Goal: Check status: Check status

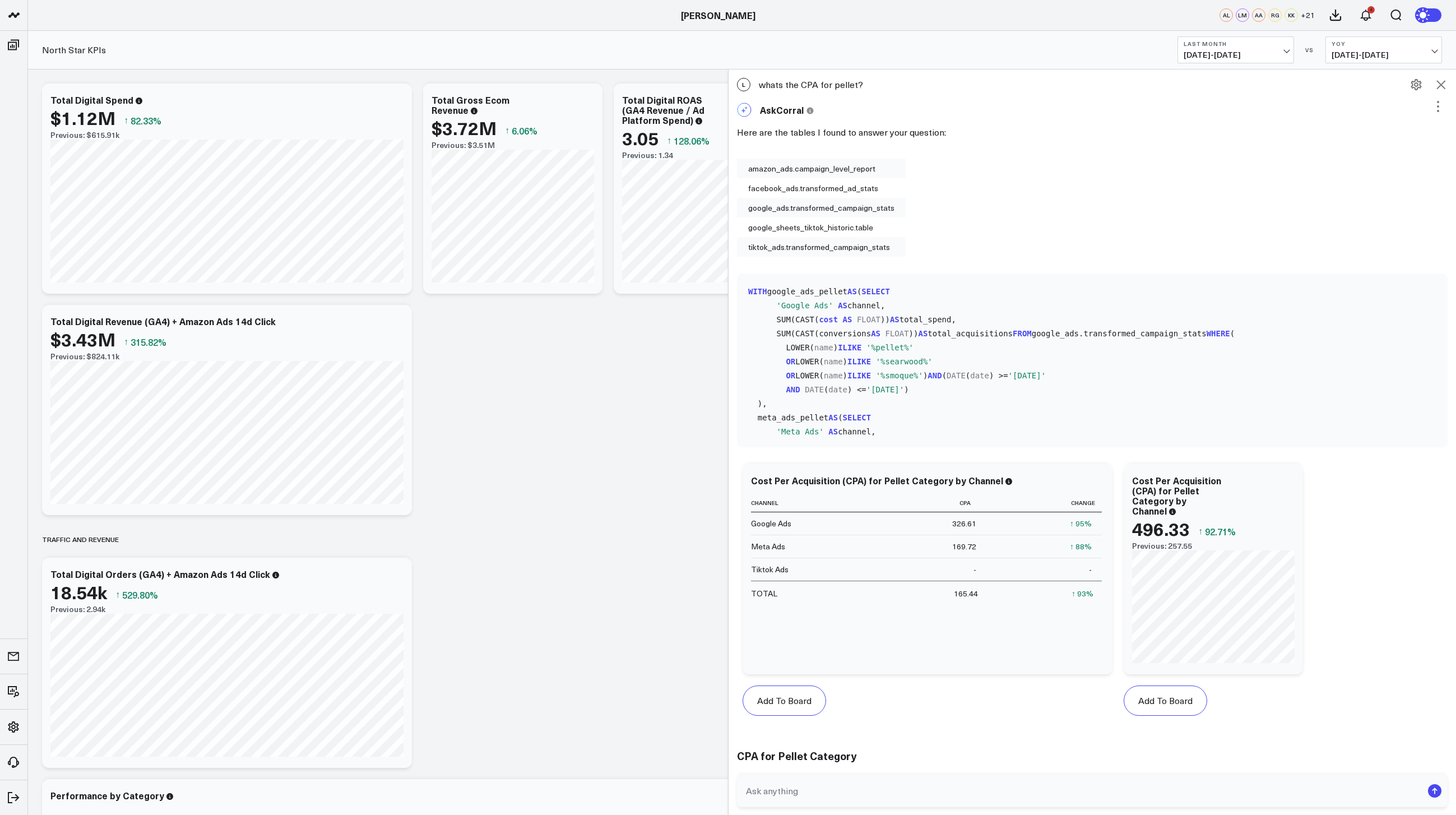
scroll to position [1026, 0]
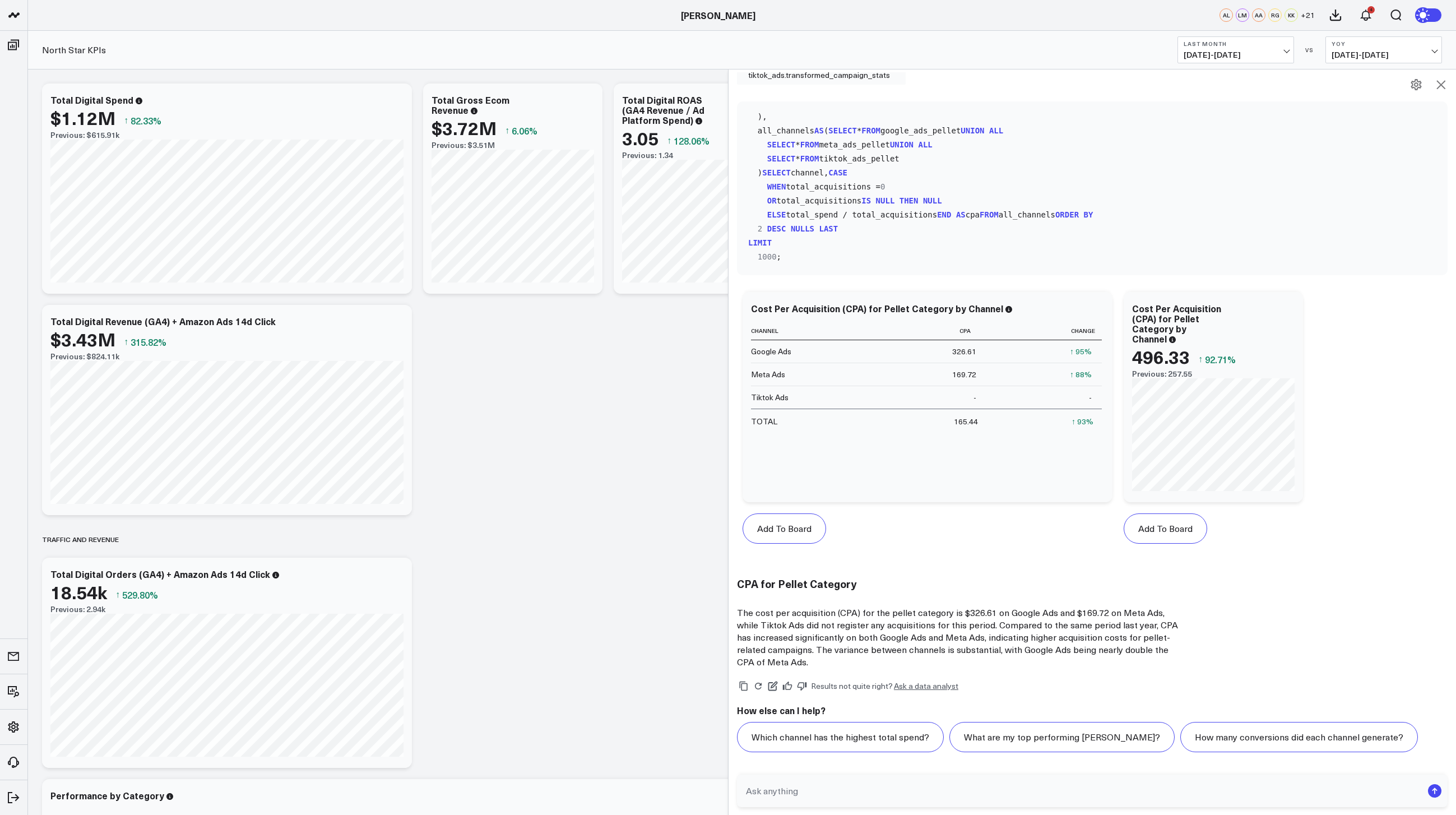
click at [1250, 46] on b "Last Month" at bounding box center [1236, 44] width 104 height 7
click at [1215, 359] on link "Custom Dates" at bounding box center [1236, 359] width 115 height 22
select select "7"
select select "2025"
click at [1326, 86] on button "button" at bounding box center [1323, 81] width 11 height 14
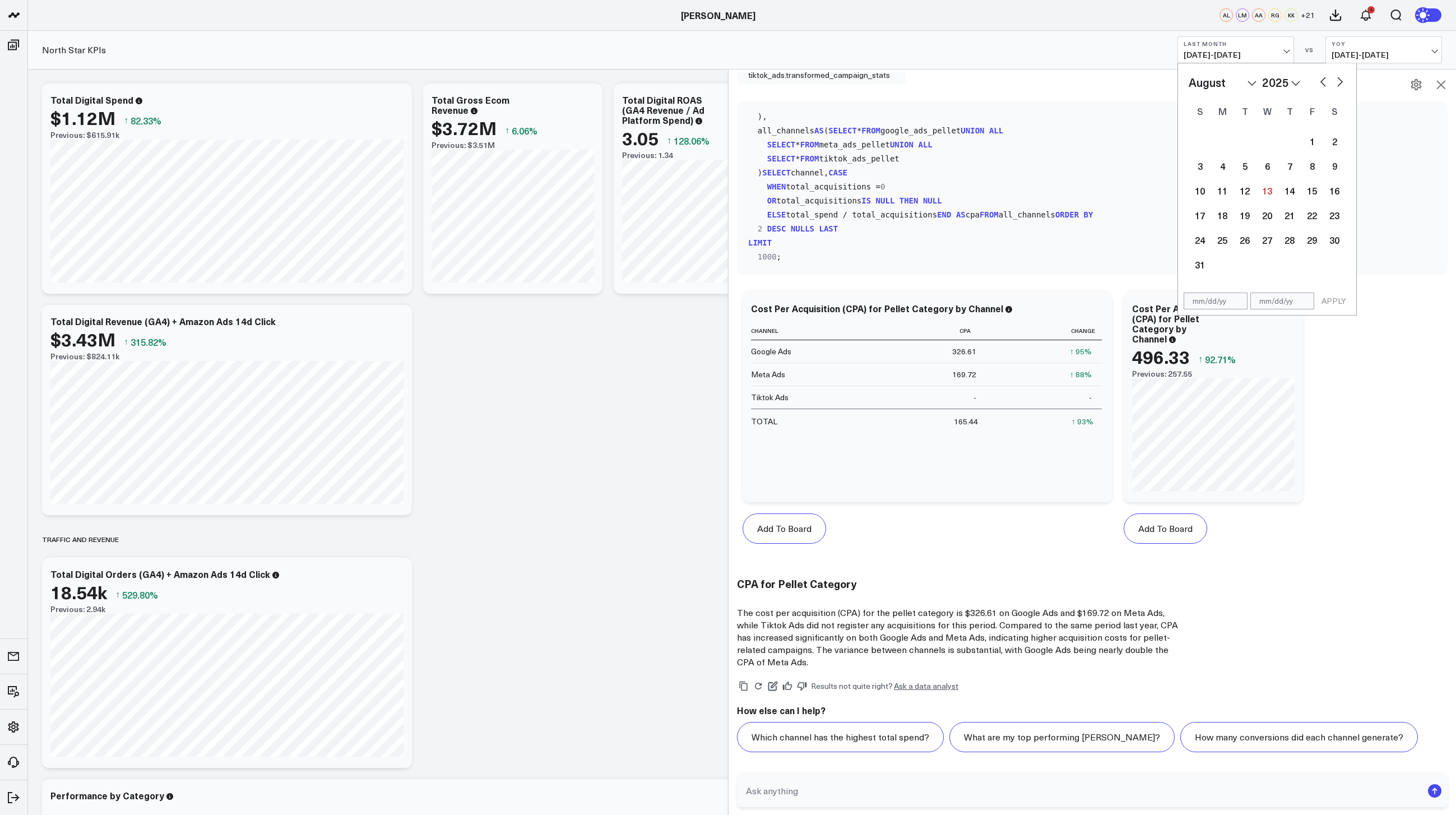
select select "6"
select select "2025"
click at [1326, 84] on button "button" at bounding box center [1323, 81] width 11 height 14
select select "5"
select select "2025"
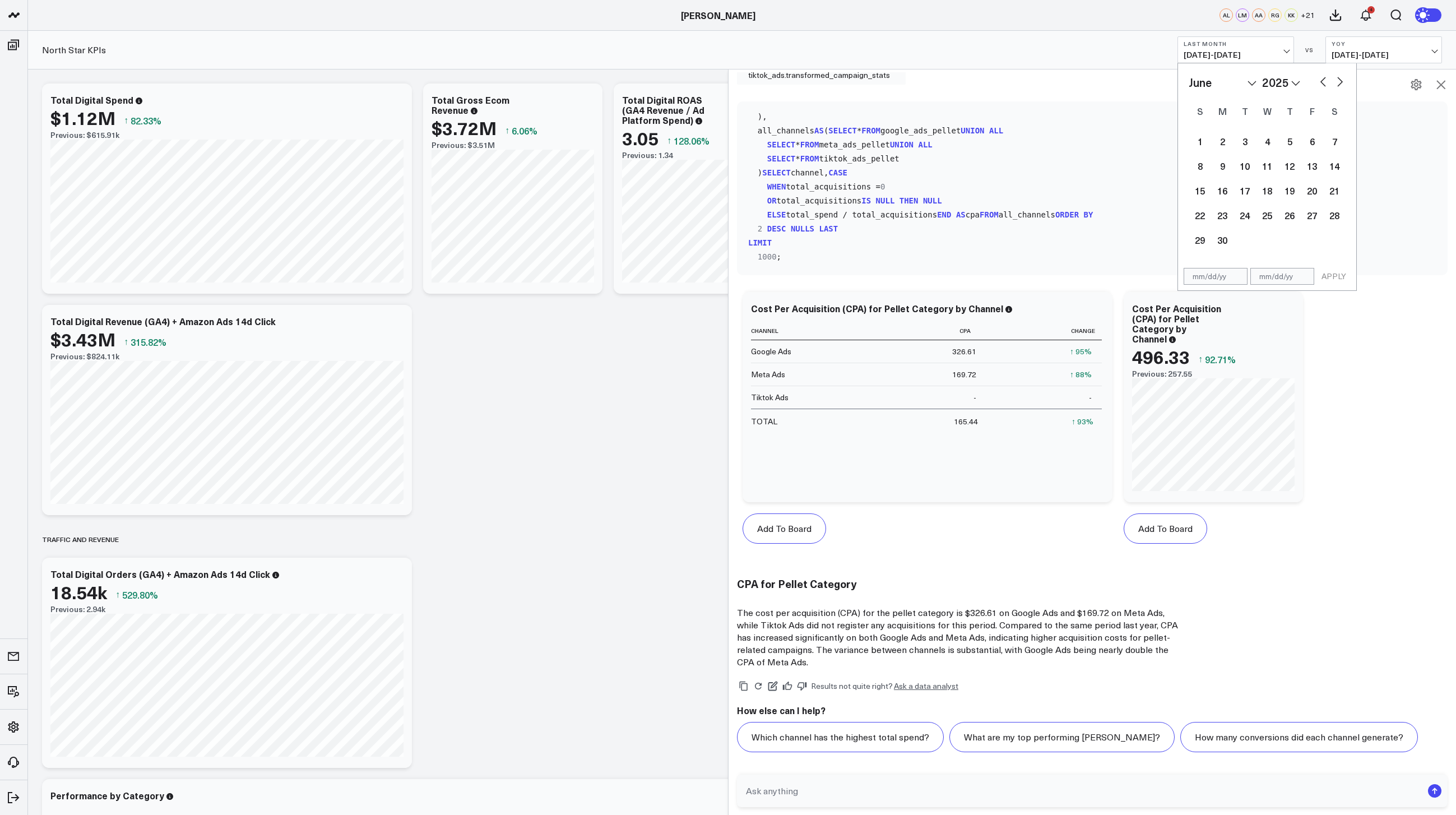
click at [1326, 84] on button "button" at bounding box center [1323, 81] width 11 height 14
select select "4"
select select "2025"
click at [1326, 84] on button "button" at bounding box center [1323, 81] width 11 height 14
select select "3"
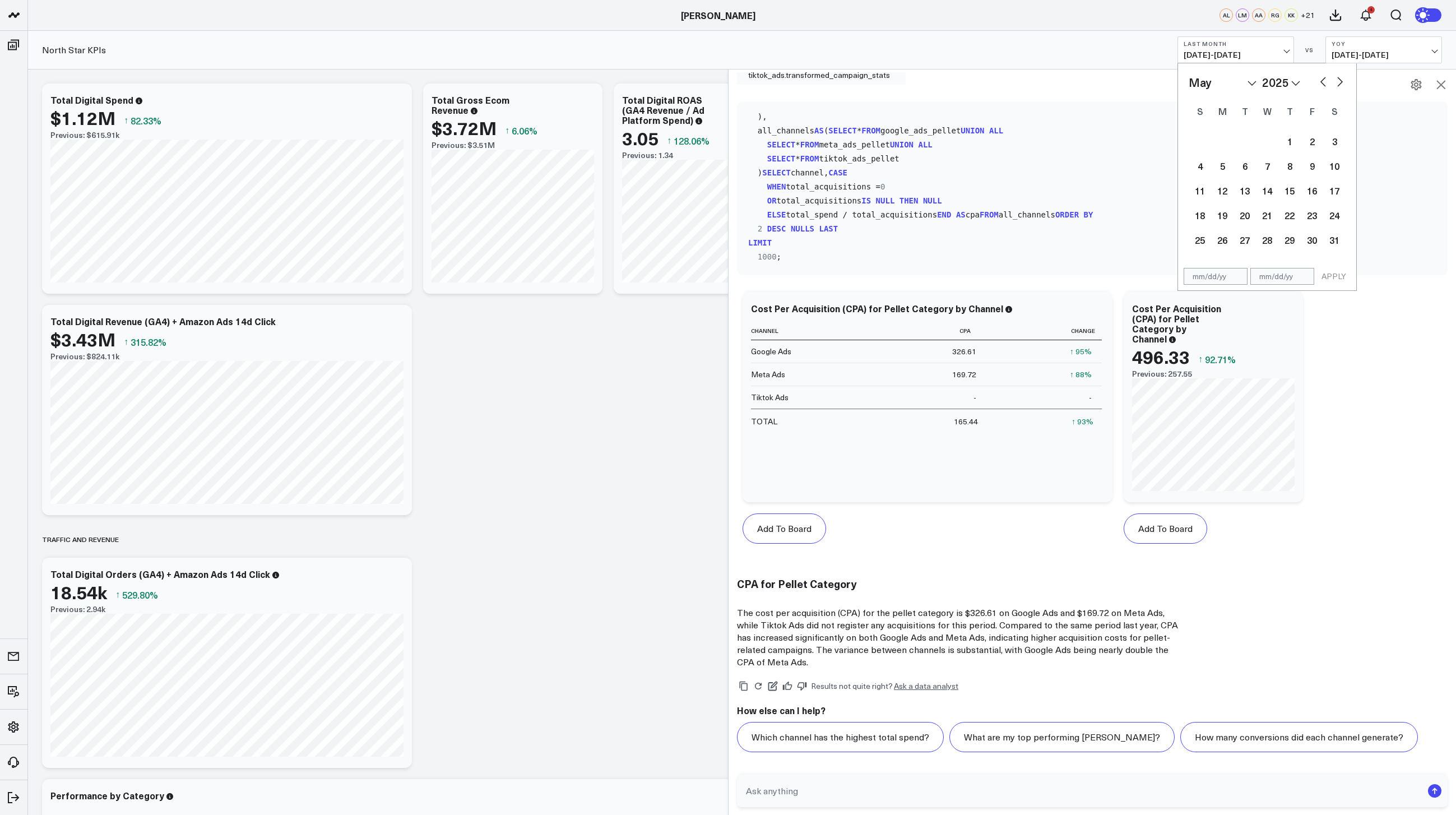
select select "2025"
click at [1341, 82] on button "button" at bounding box center [1340, 81] width 11 height 14
select select "4"
select select "2025"
click at [1295, 140] on div "1" at bounding box center [1289, 141] width 22 height 22
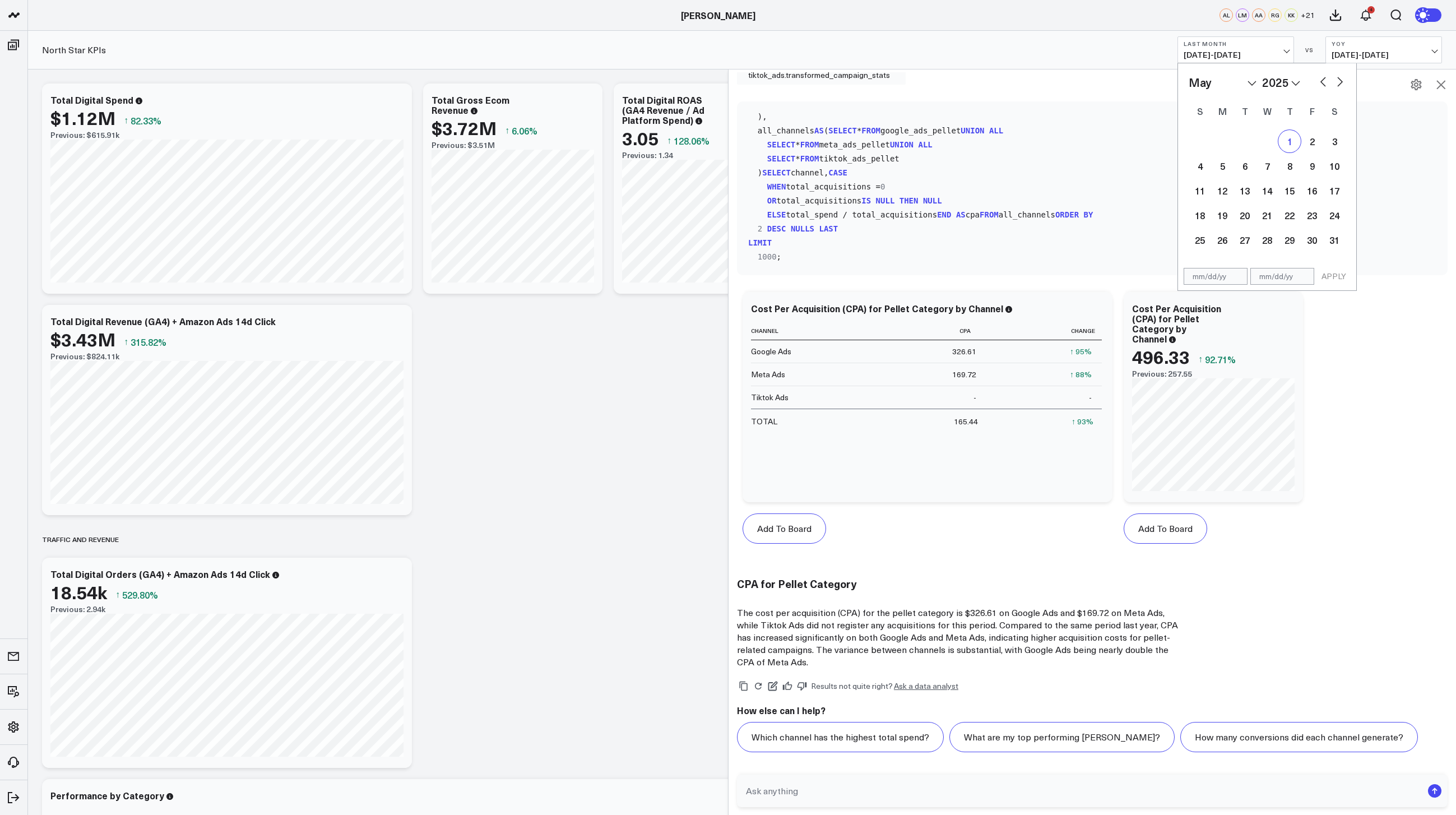
type input "[DATE]"
select select "4"
select select "2025"
click at [1337, 81] on button "button" at bounding box center [1340, 81] width 11 height 14
select select "5"
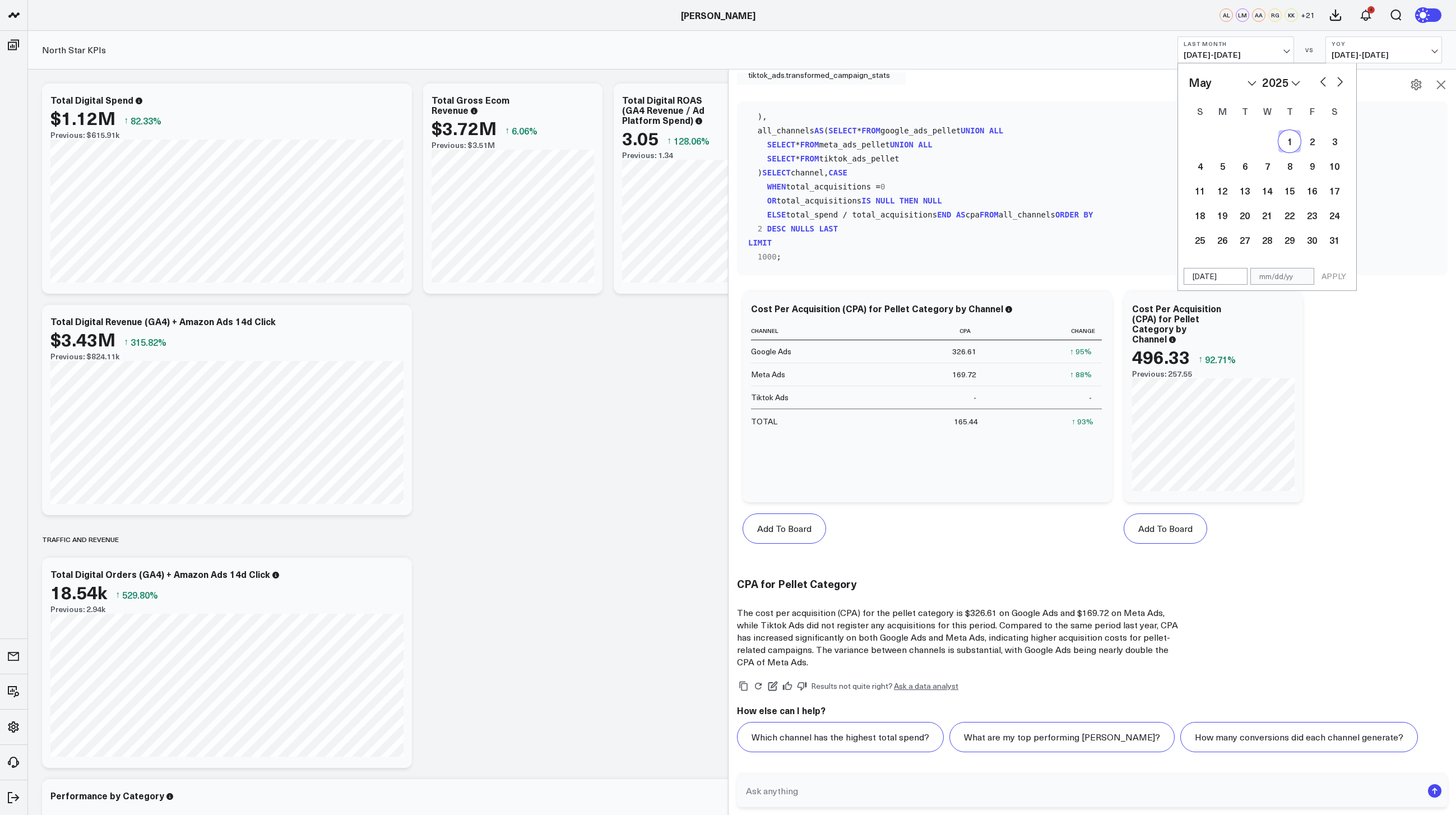
select select "2025"
click at [1337, 81] on button "button" at bounding box center [1340, 81] width 11 height 14
select select "6"
select select "2025"
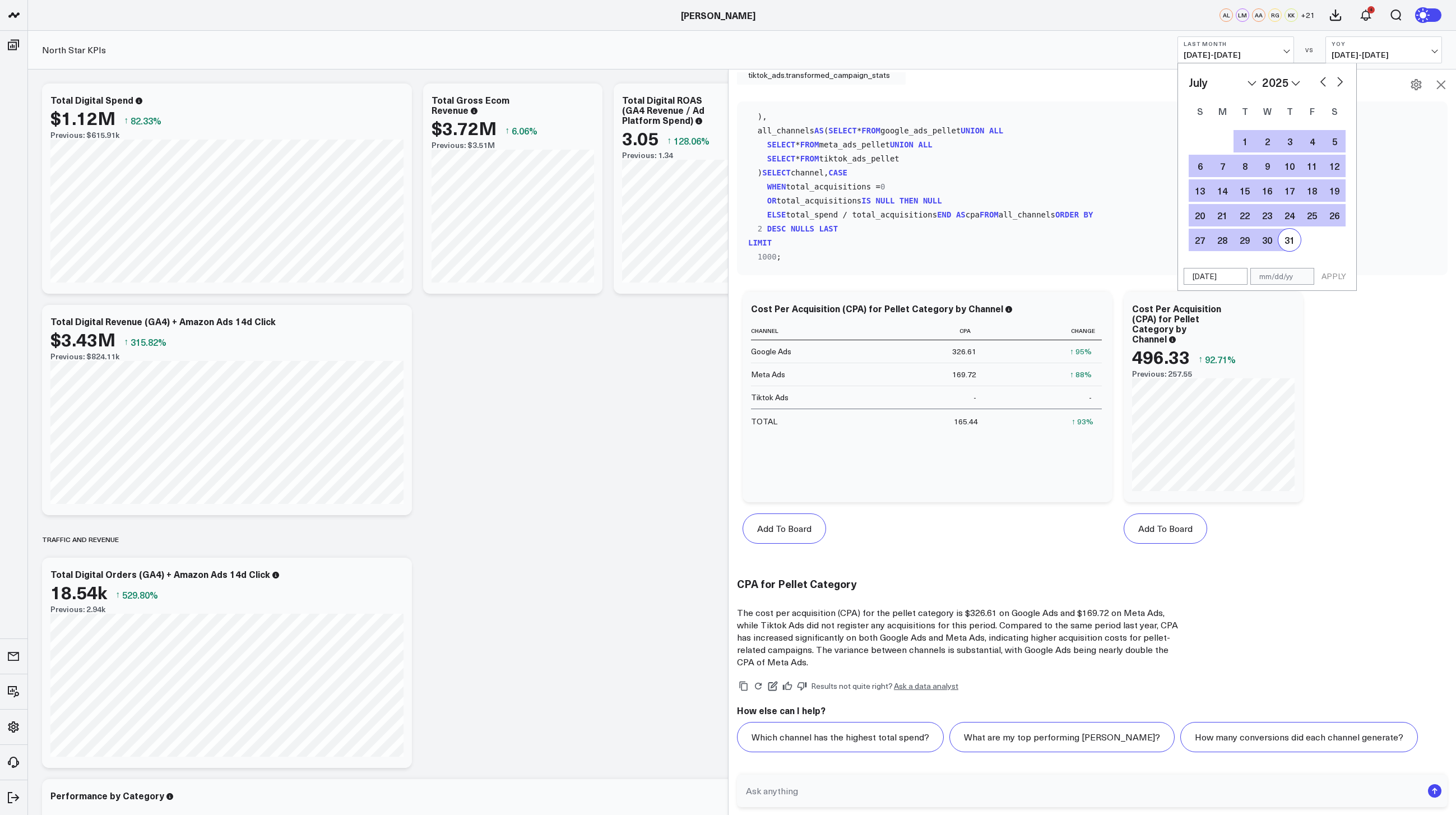
click at [1285, 248] on div "31" at bounding box center [1289, 240] width 22 height 22
type input "[DATE]"
select select "6"
select select "2025"
click at [1339, 282] on button "APPLY" at bounding box center [1334, 276] width 34 height 17
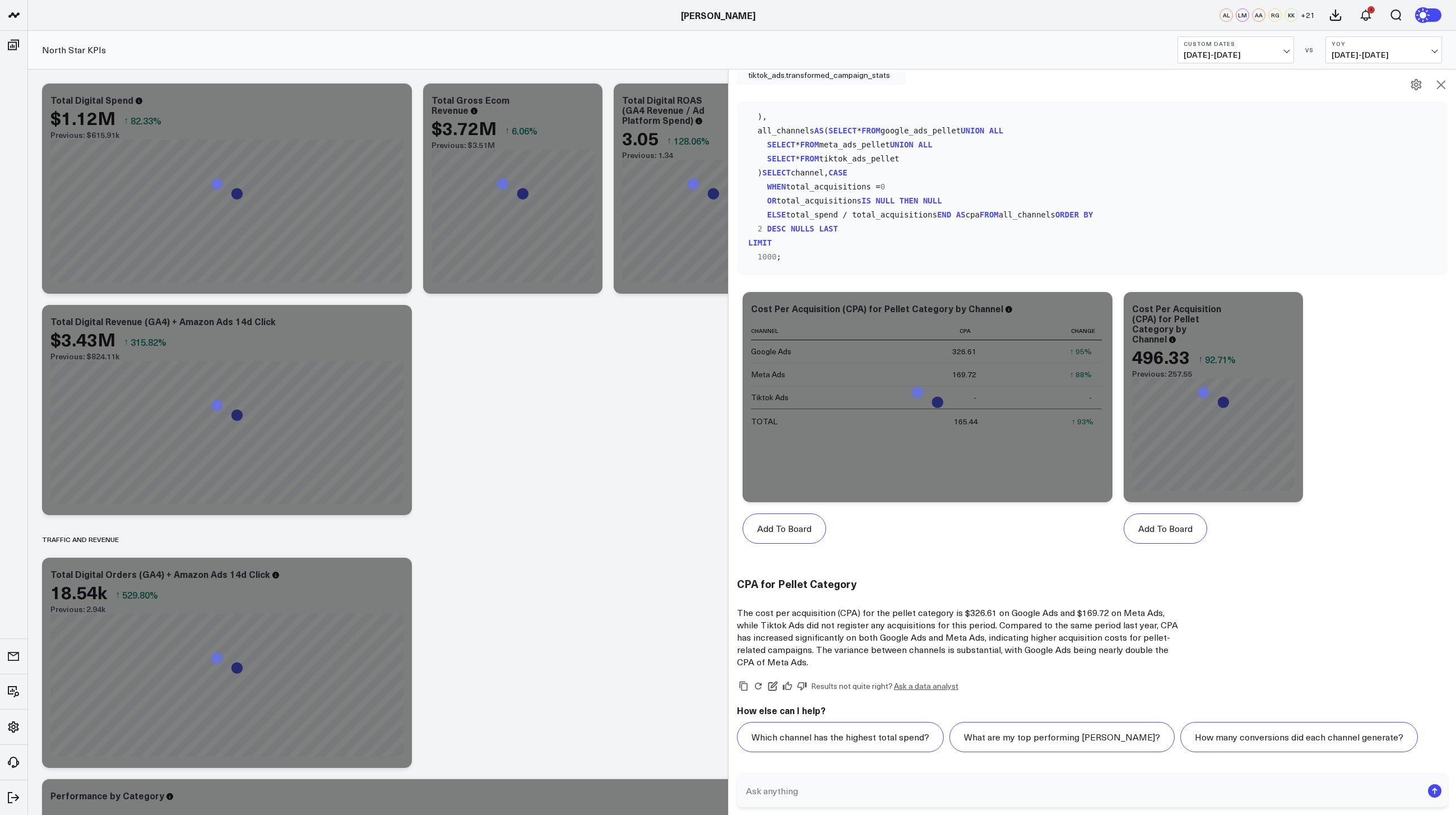
click at [1442, 85] on icon at bounding box center [1440, 84] width 9 height 9
